Goal: Task Accomplishment & Management: Manage account settings

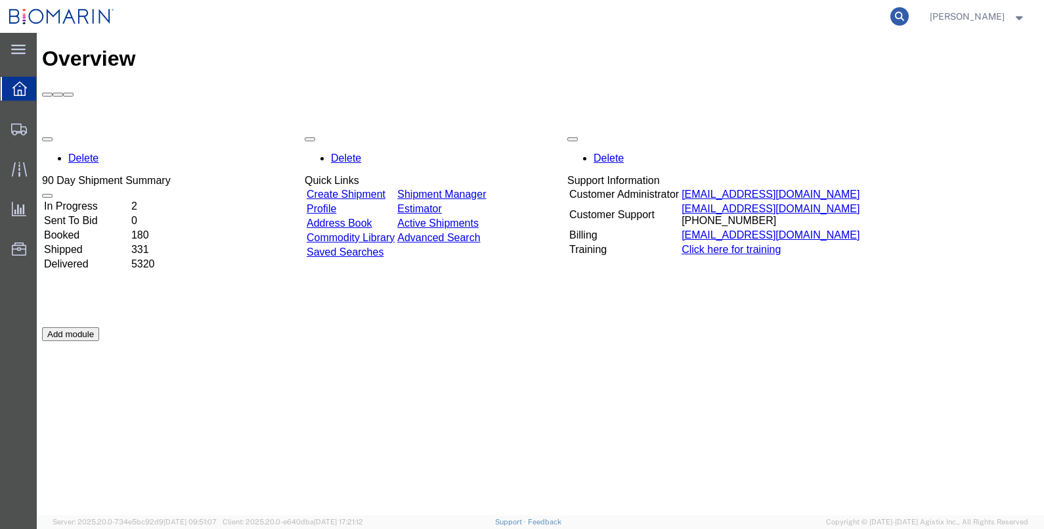
click at [909, 16] on icon at bounding box center [899, 16] width 18 height 18
paste input "S02448765"
type input "S02448765"
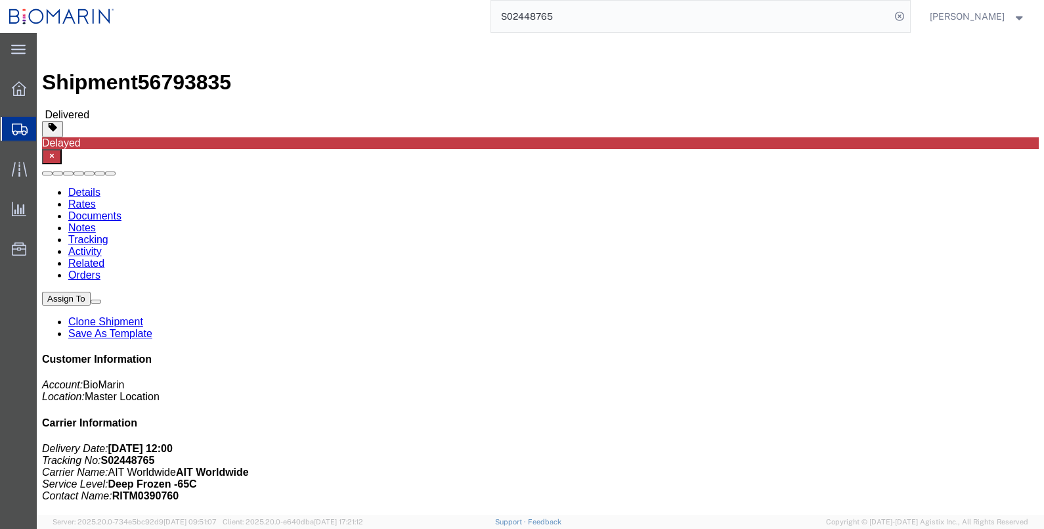
click div "Leg 1 - Air Departure Port: SFO Arrival Port: BGW"
click link "Documents"
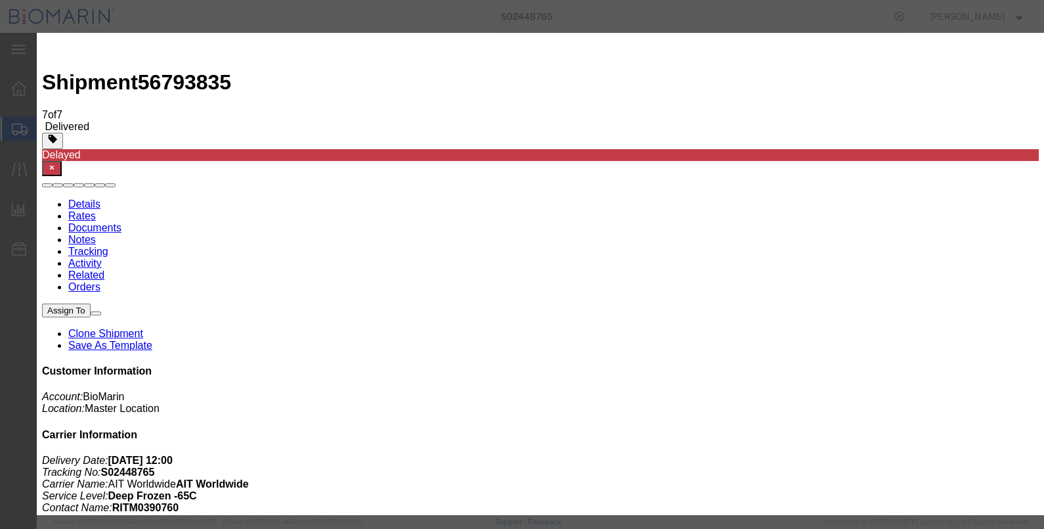
type input "C:\fakepath\S02448765.pdf"
select select
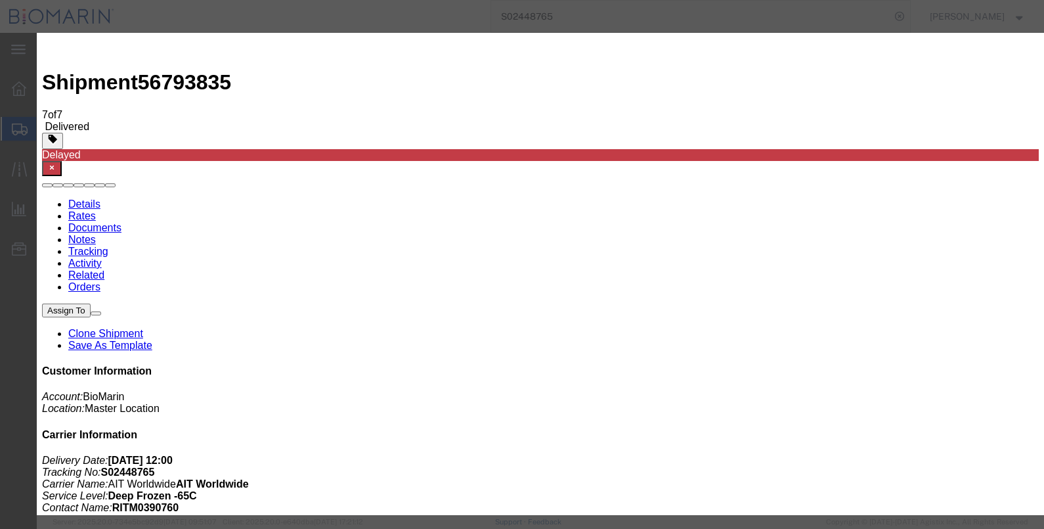
select select
